Goal: Transaction & Acquisition: Book appointment/travel/reservation

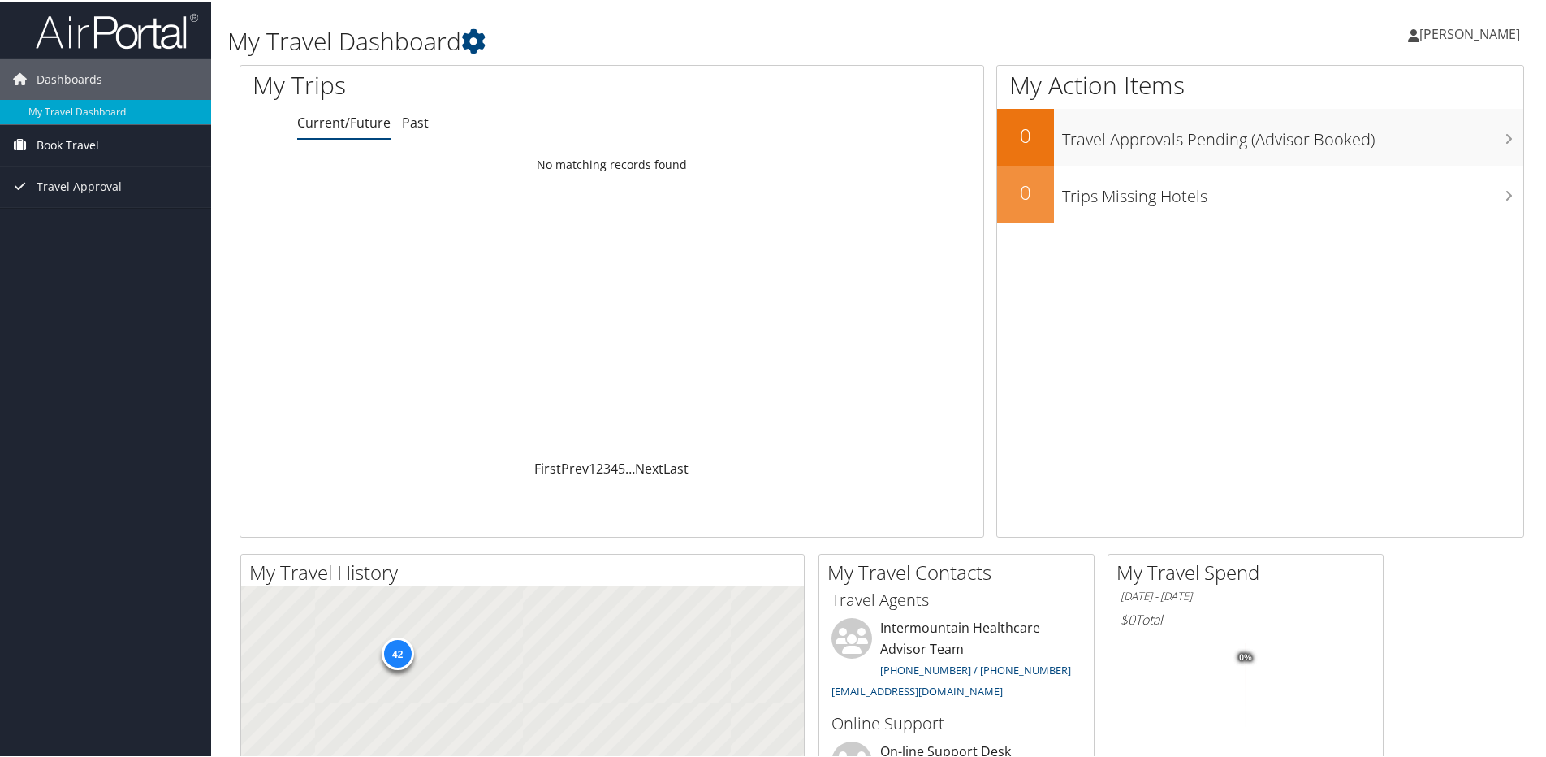
drag, startPoint x: 71, startPoint y: 143, endPoint x: 84, endPoint y: 142, distance: 13.0
click at [71, 142] on span "Book Travel" at bounding box center [68, 143] width 63 height 41
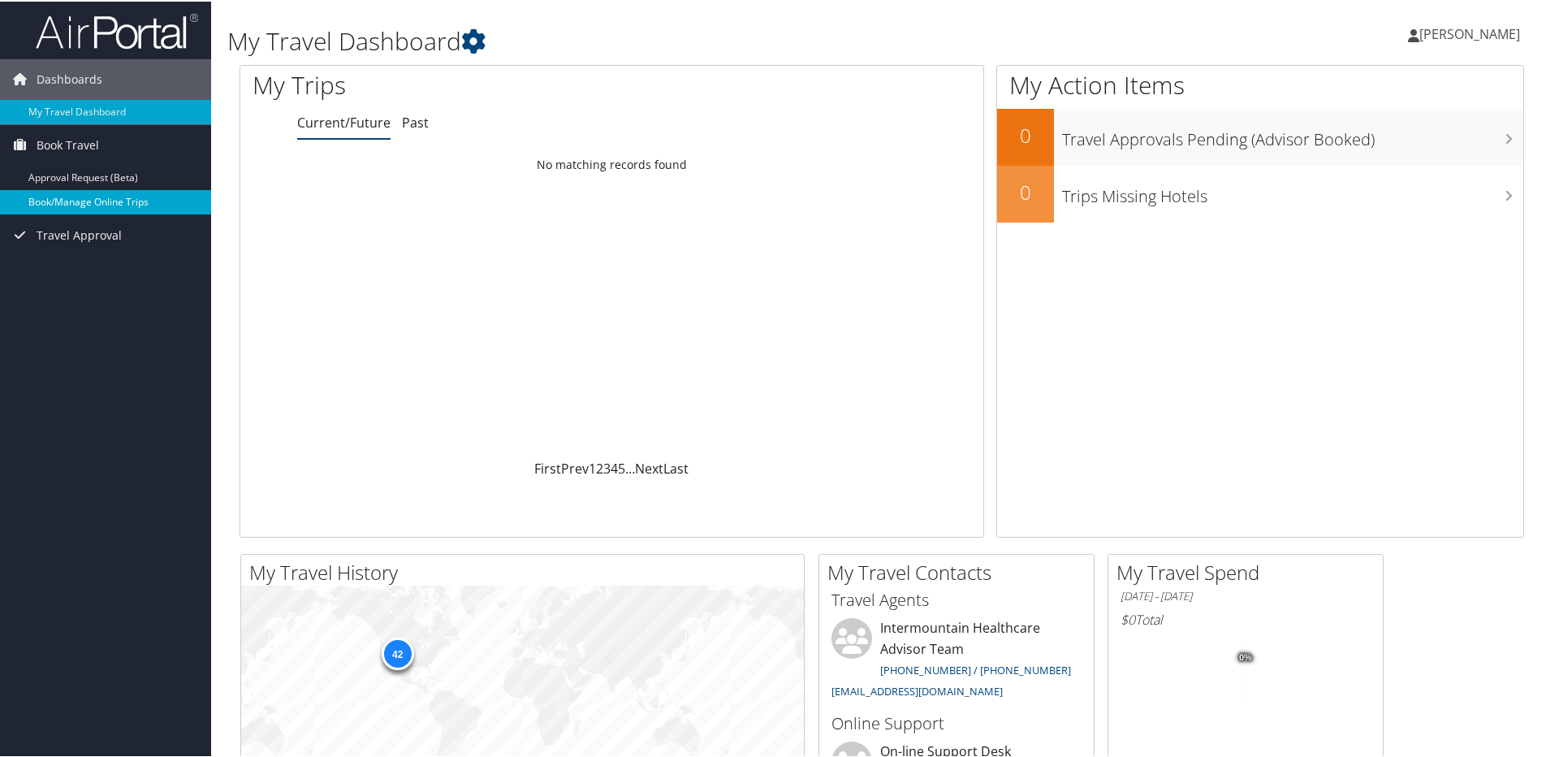
click at [59, 198] on link "Book/Manage Online Trips" at bounding box center [105, 200] width 211 height 24
click at [60, 139] on span "Book Travel" at bounding box center [68, 143] width 63 height 41
click at [75, 204] on link "Book/Manage Online Trips" at bounding box center [105, 200] width 211 height 24
